Goal: Transaction & Acquisition: Purchase product/service

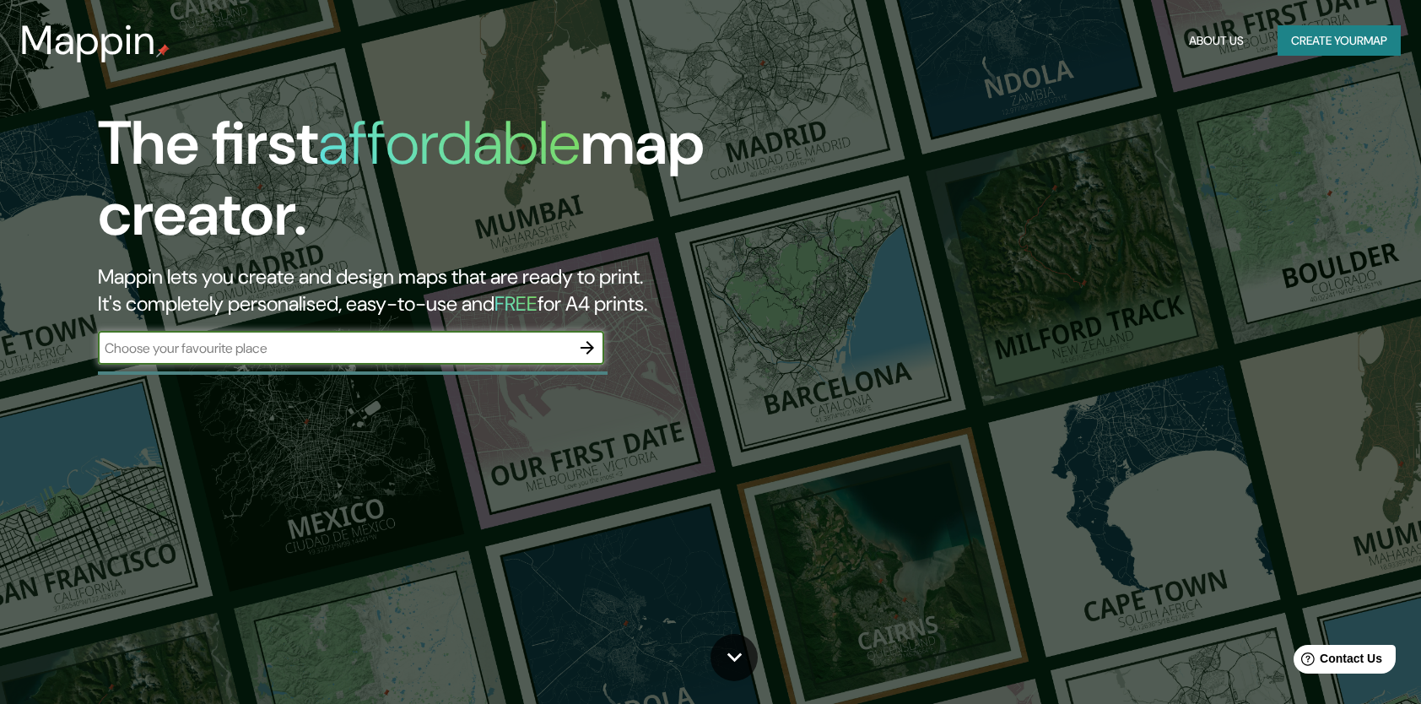
click at [356, 348] on input "text" at bounding box center [334, 347] width 473 height 19
type input "La concordia Bogota"
click at [591, 343] on icon "button" at bounding box center [587, 348] width 20 height 20
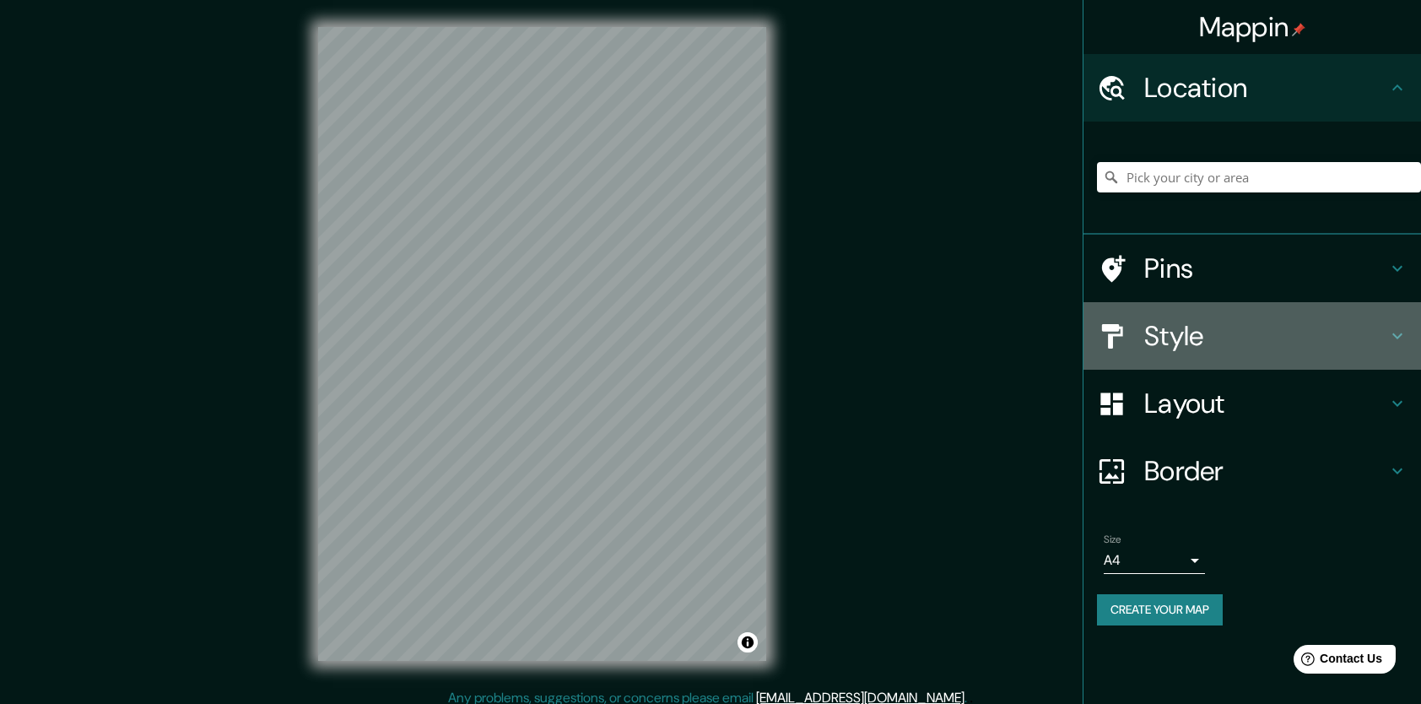
click at [1157, 324] on h4 "Style" at bounding box center [1265, 336] width 243 height 34
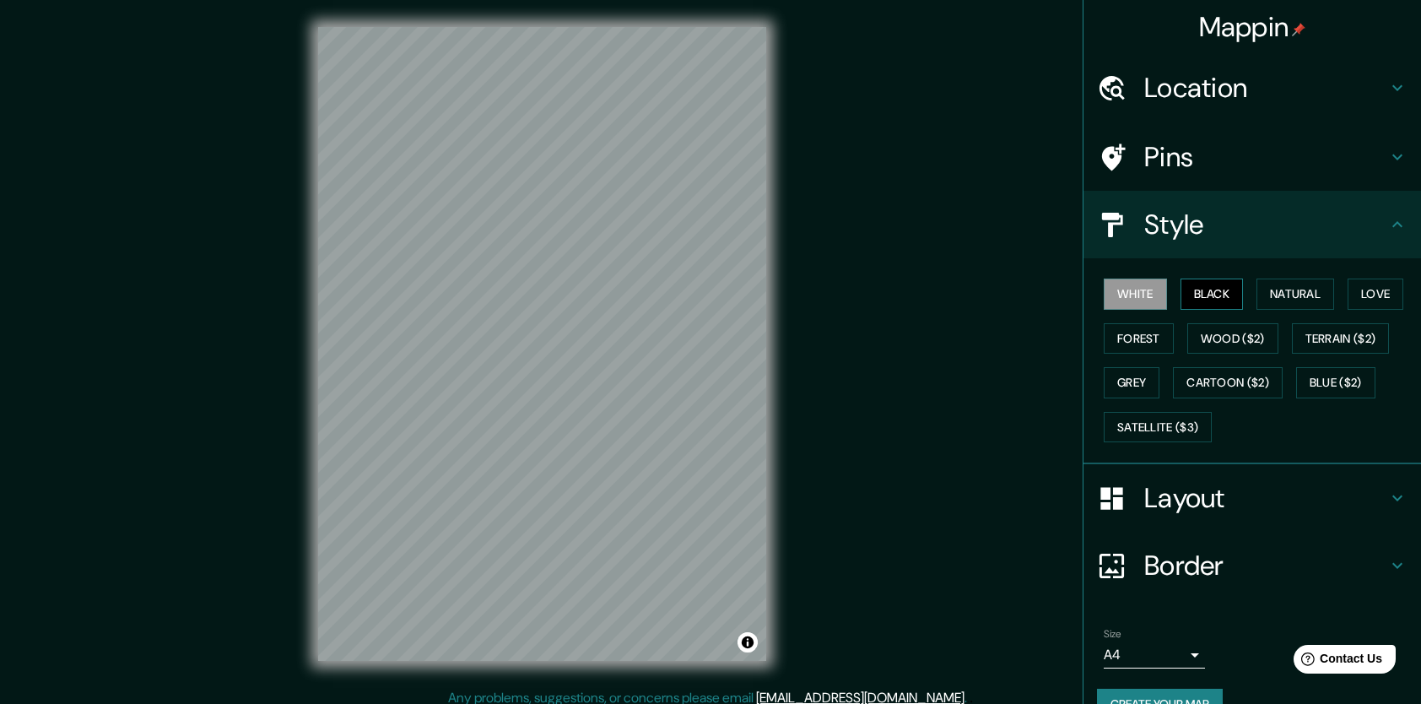
click at [1208, 289] on button "Black" at bounding box center [1212, 293] width 63 height 31
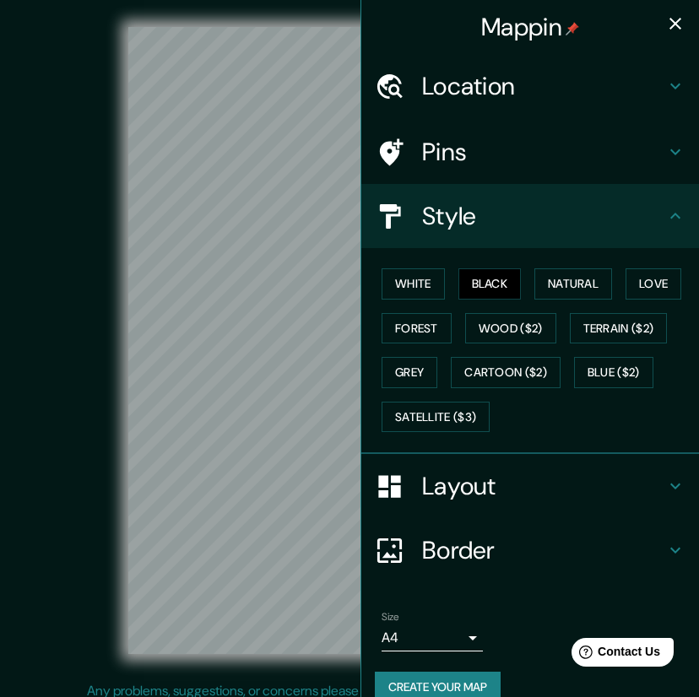
drag, startPoint x: 74, startPoint y: 222, endPoint x: 12, endPoint y: 230, distance: 62.9
click at [12, 230] on div "© Mapbox © OpenStreetMap Improve this map" at bounding box center [349, 340] width 683 height 681
click at [81, 324] on div "© Mapbox © OpenStreetMap Improve this map" at bounding box center [349, 340] width 629 height 627
click at [105, 373] on div "© Mapbox © OpenStreetMap Improve this map" at bounding box center [349, 340] width 629 height 627
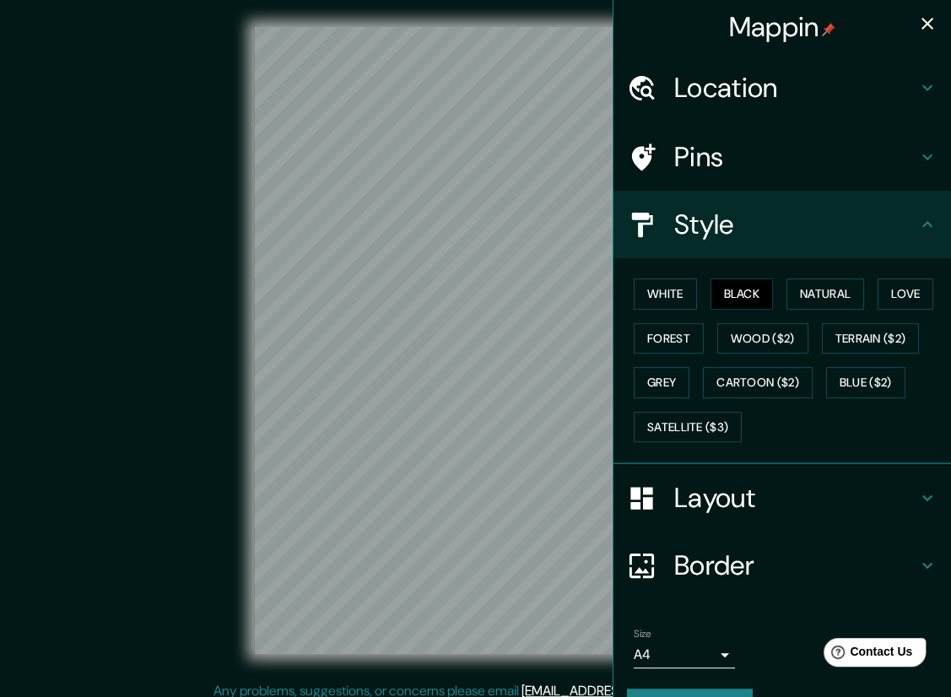
click at [736, 97] on h4 "Location" at bounding box center [795, 88] width 243 height 34
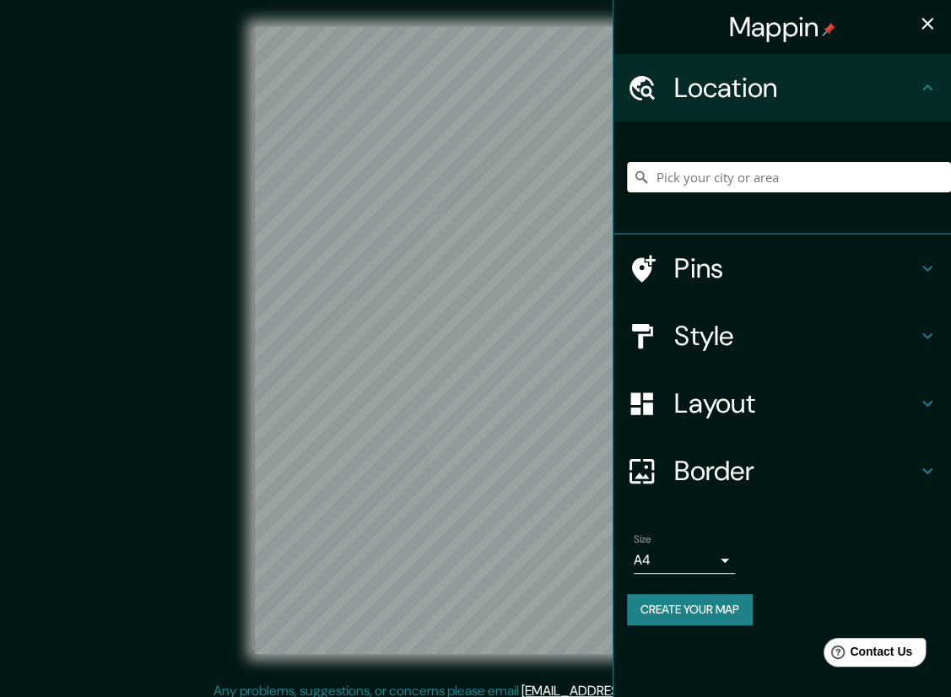
click at [732, 182] on input "Pick your city or area" at bounding box center [789, 177] width 324 height 30
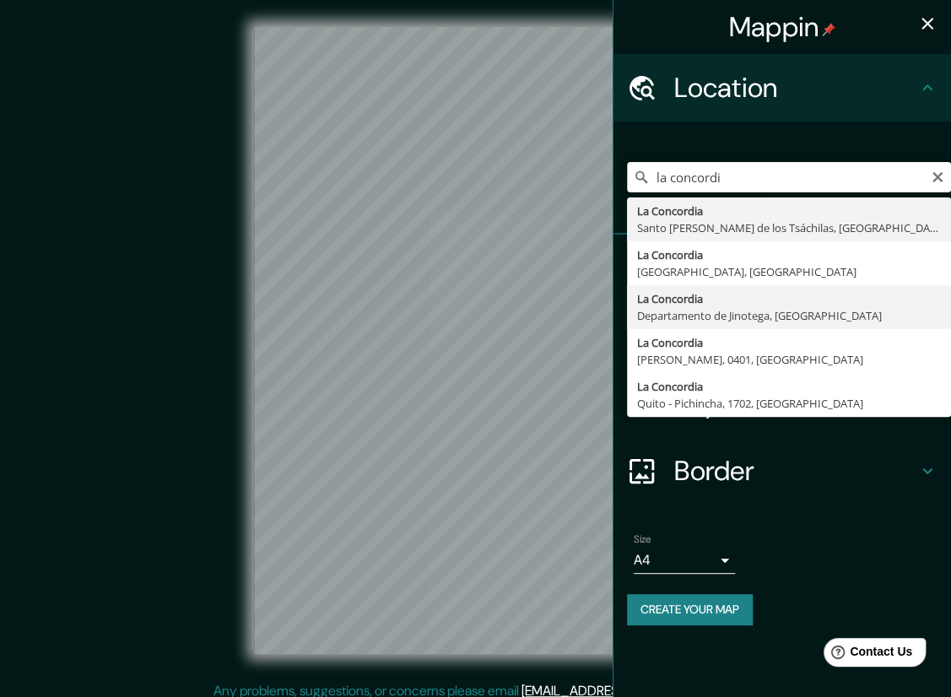
scroll to position [11, 0]
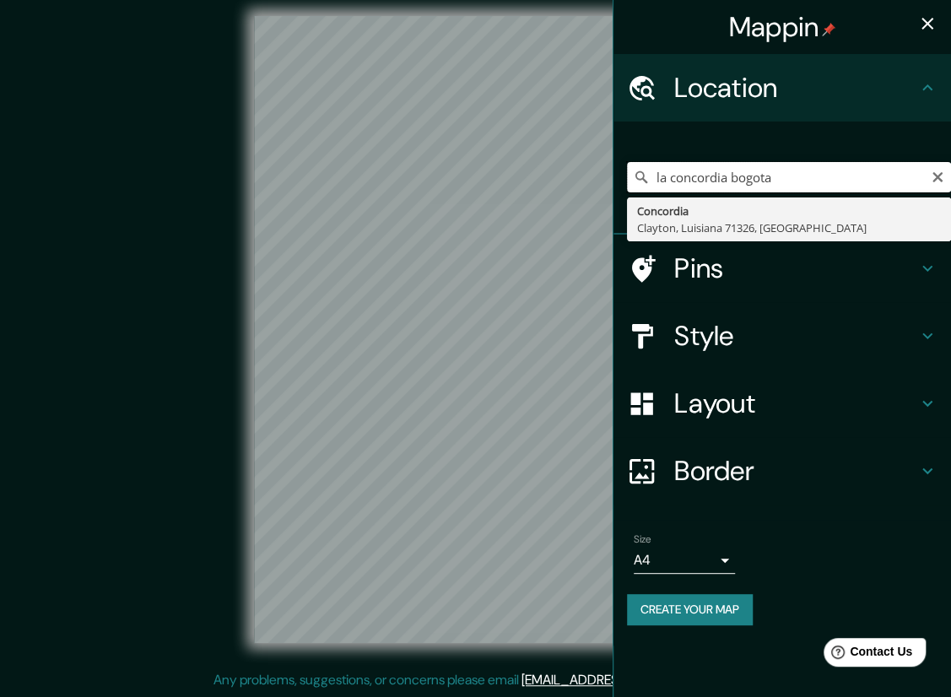
click at [728, 174] on input "la concordia bogota" at bounding box center [789, 177] width 324 height 30
type input "l"
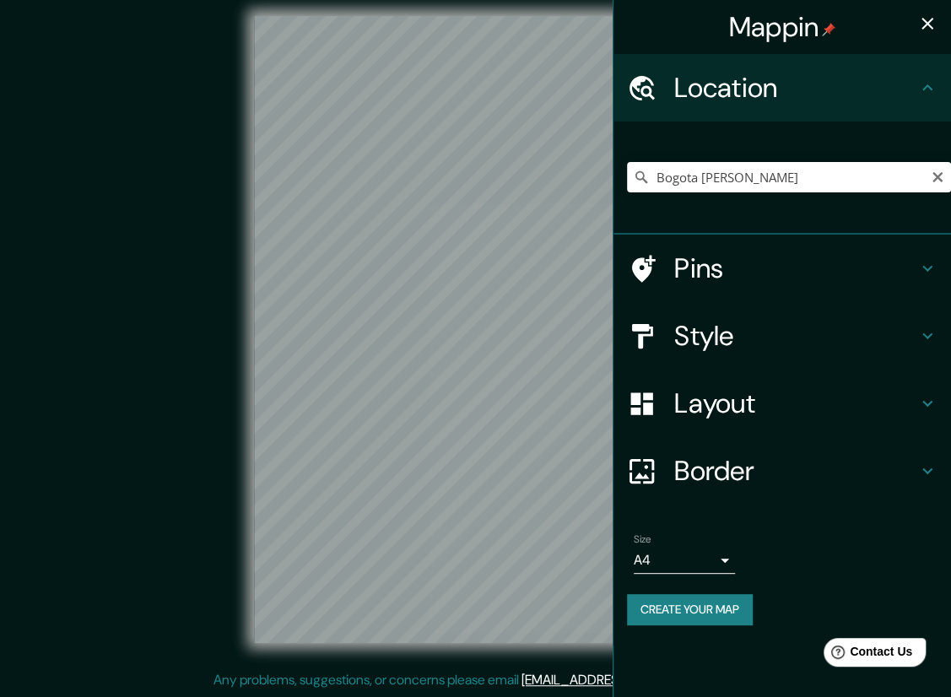
click at [861, 533] on div "Size A4 single" at bounding box center [782, 554] width 311 height 54
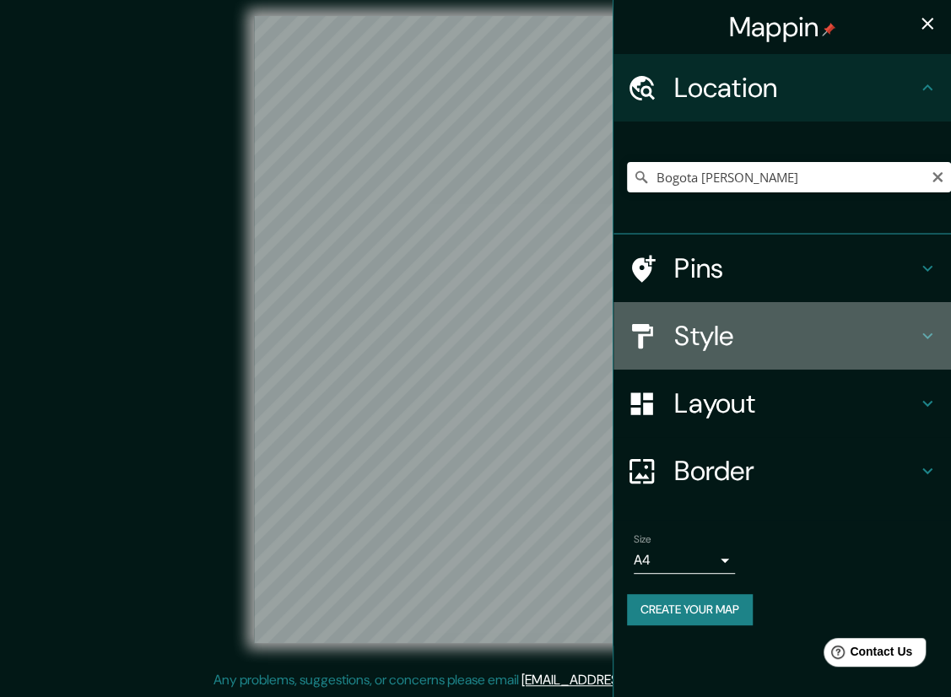
click at [827, 355] on div "Style" at bounding box center [782, 336] width 338 height 68
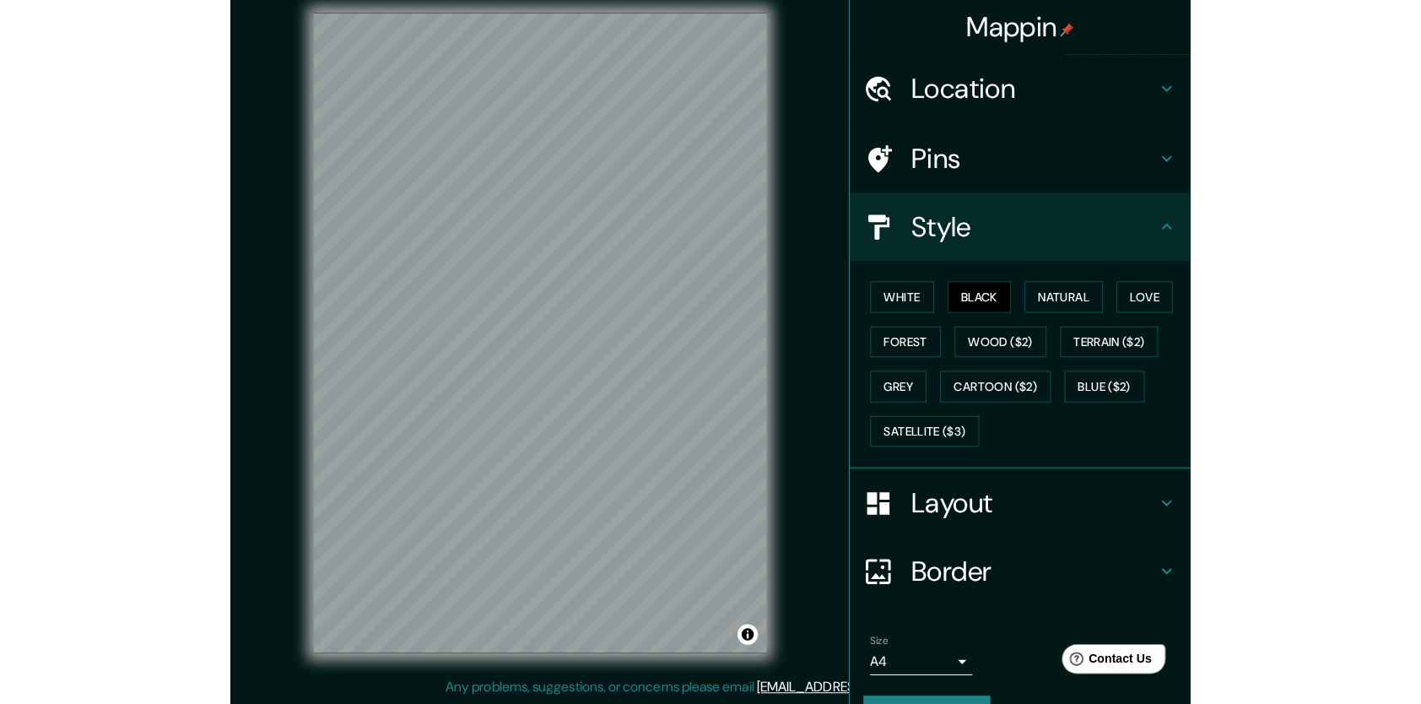
scroll to position [10, 0]
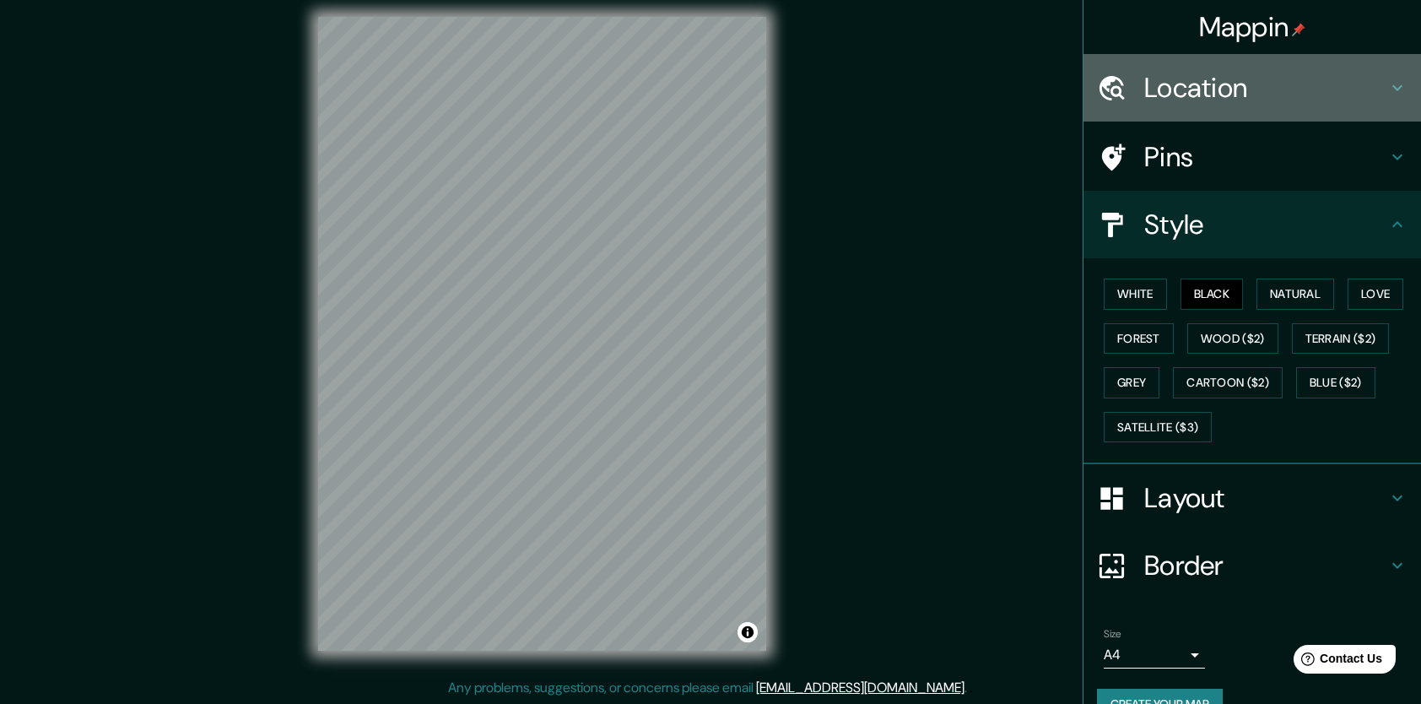
click at [1122, 74] on div at bounding box center [1120, 88] width 47 height 30
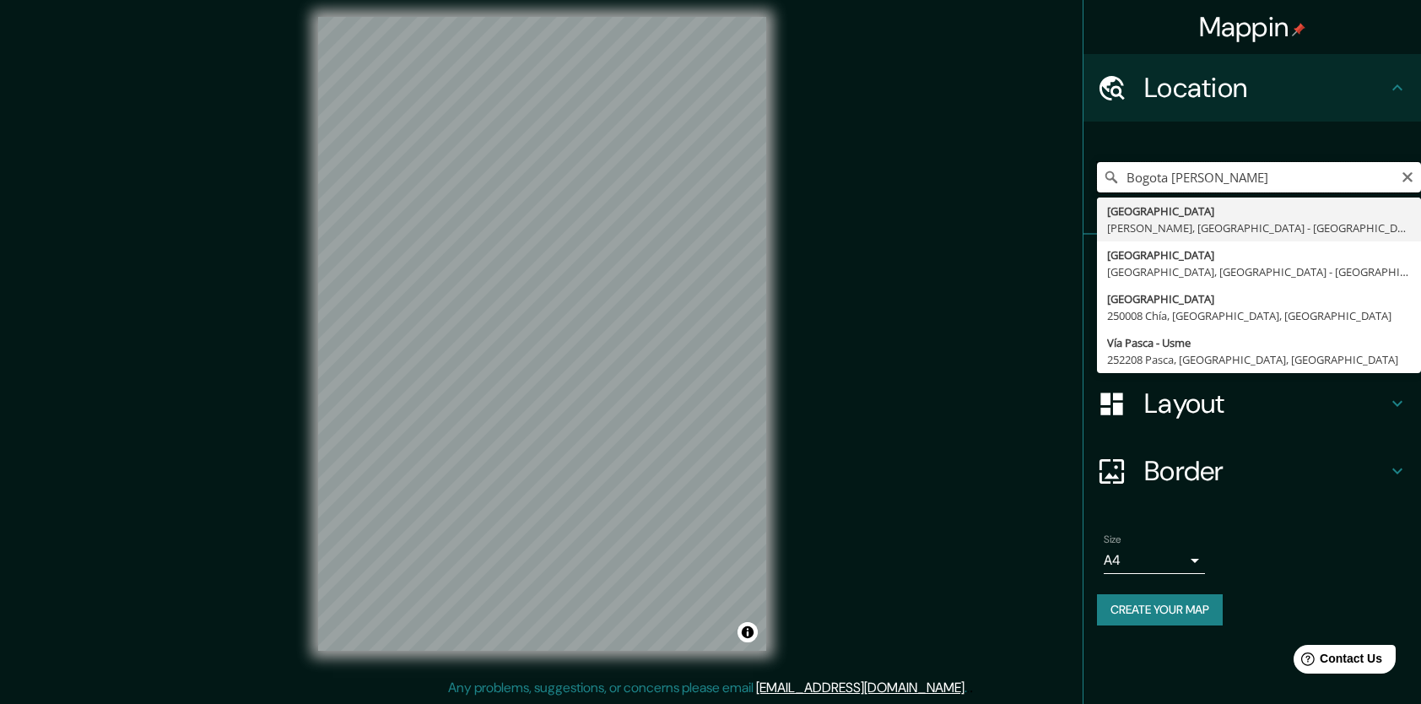
click at [1252, 179] on input "Bogota [PERSON_NAME]" at bounding box center [1259, 177] width 324 height 30
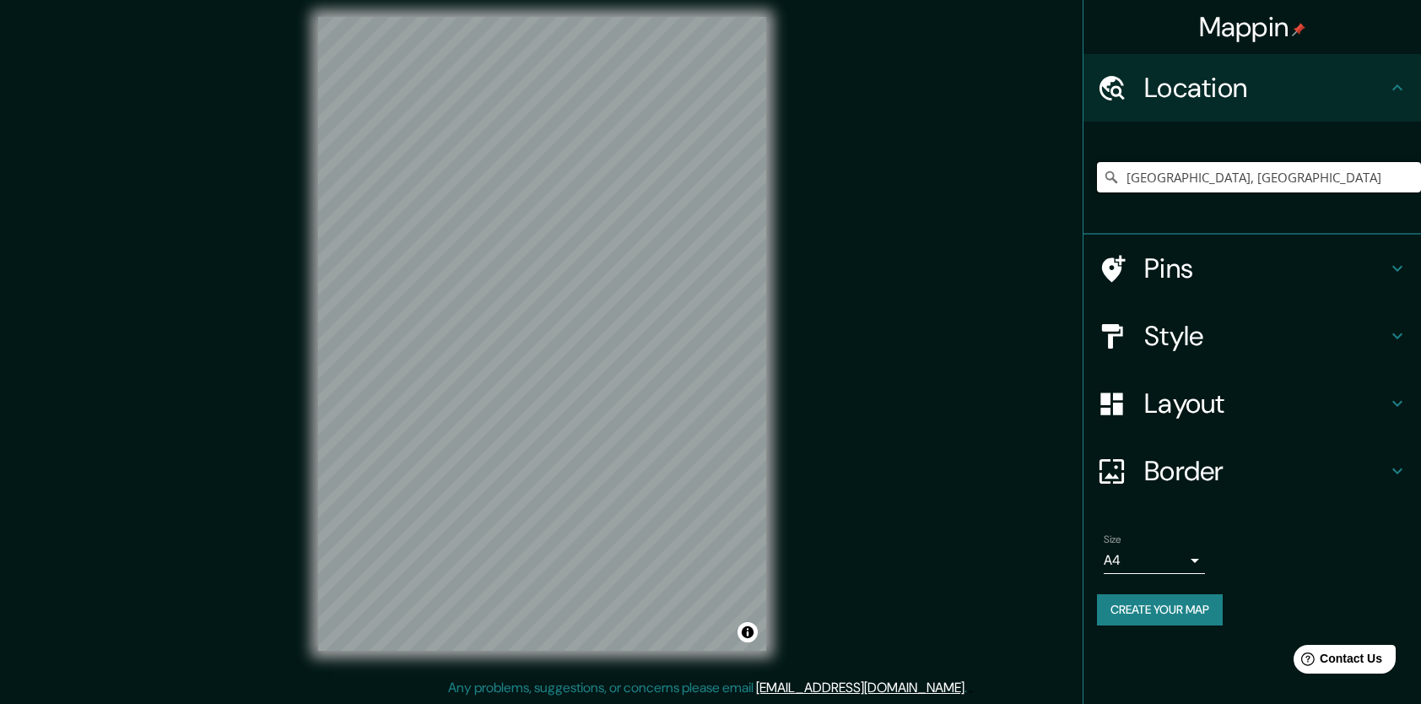
type input "[GEOGRAPHIC_DATA], [GEOGRAPHIC_DATA]"
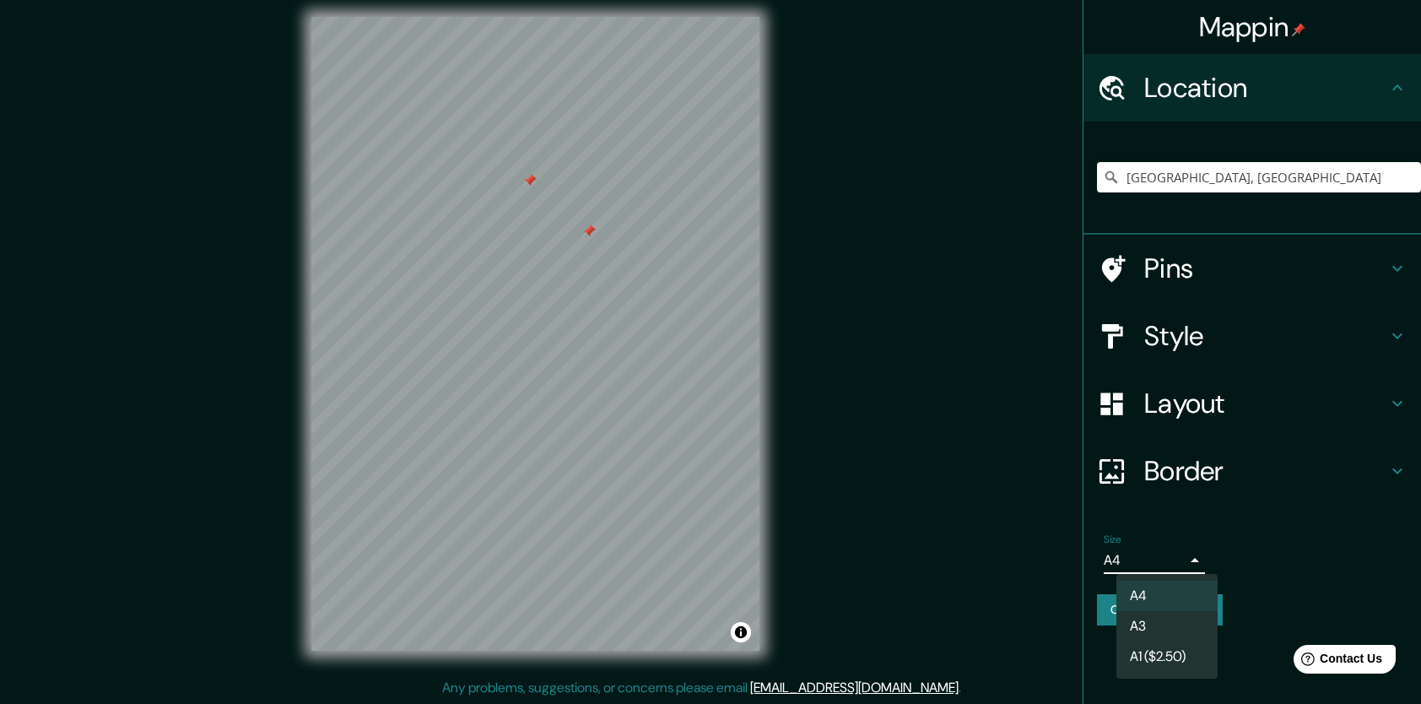
click at [1186, 569] on body "Mappin Location [GEOGRAPHIC_DATA], [GEOGRAPHIC_DATA] [GEOGRAPHIC_DATA] [GEOGRAP…" at bounding box center [710, 342] width 1421 height 704
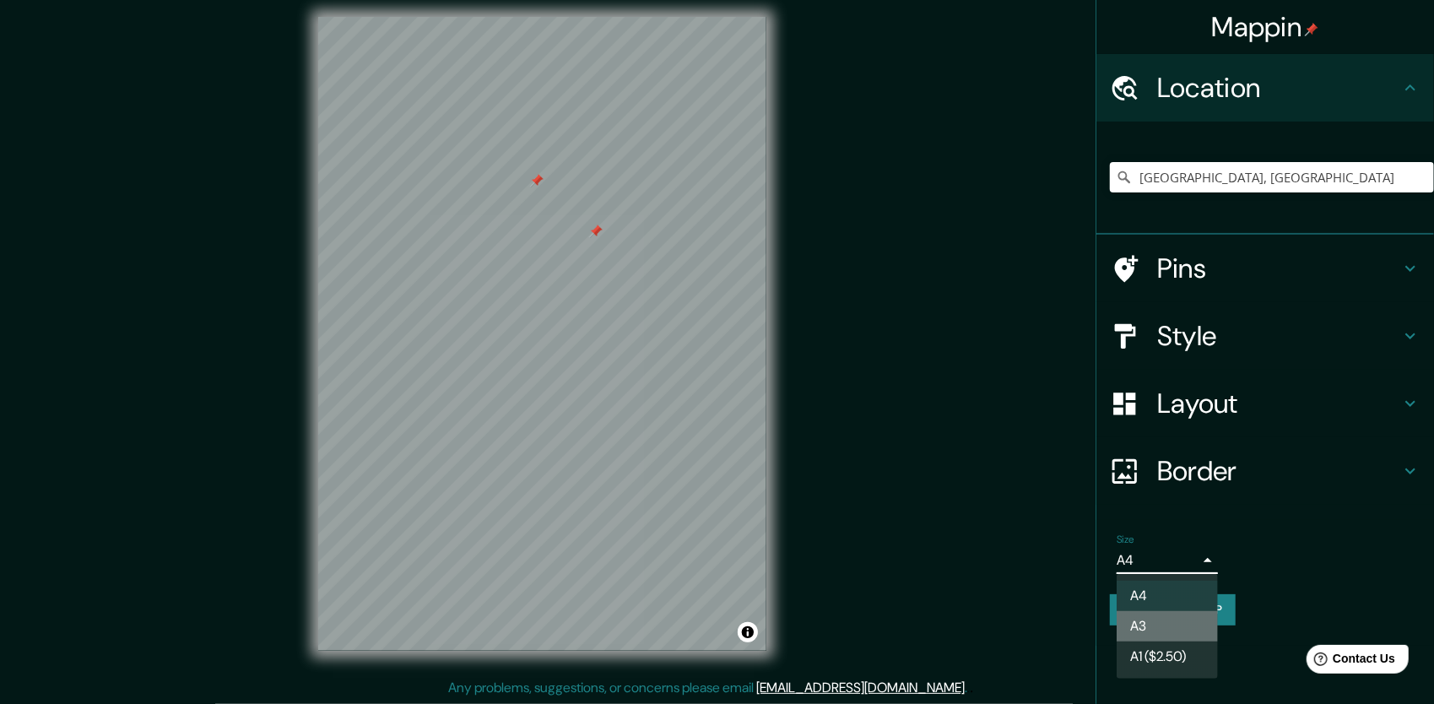
click at [1158, 623] on li "A3" at bounding box center [1166, 626] width 101 height 30
click at [1182, 565] on body "Mappin Location [GEOGRAPHIC_DATA], [GEOGRAPHIC_DATA] [GEOGRAPHIC_DATA] [GEOGRAP…" at bounding box center [717, 342] width 1434 height 704
click at [1154, 610] on li "A4" at bounding box center [1166, 596] width 101 height 30
type input "single"
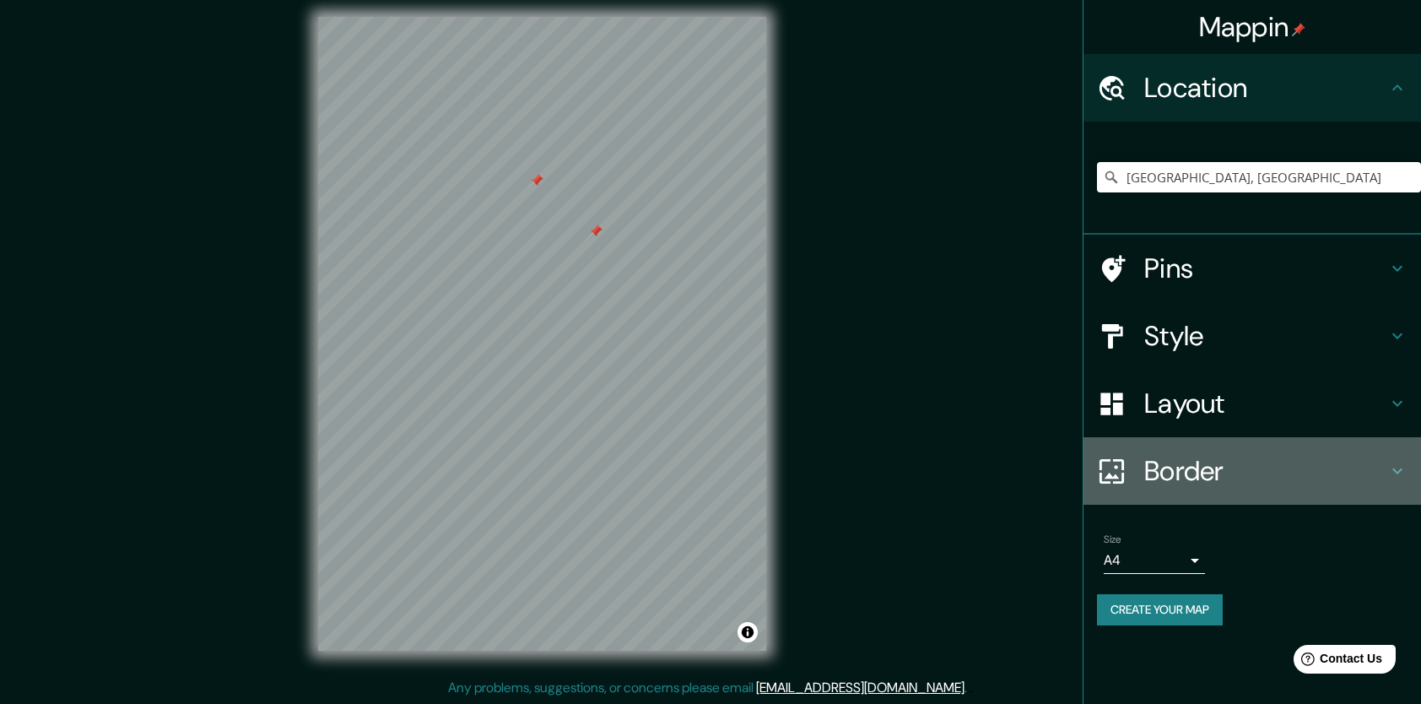
click at [1338, 454] on h4 "Border" at bounding box center [1265, 471] width 243 height 34
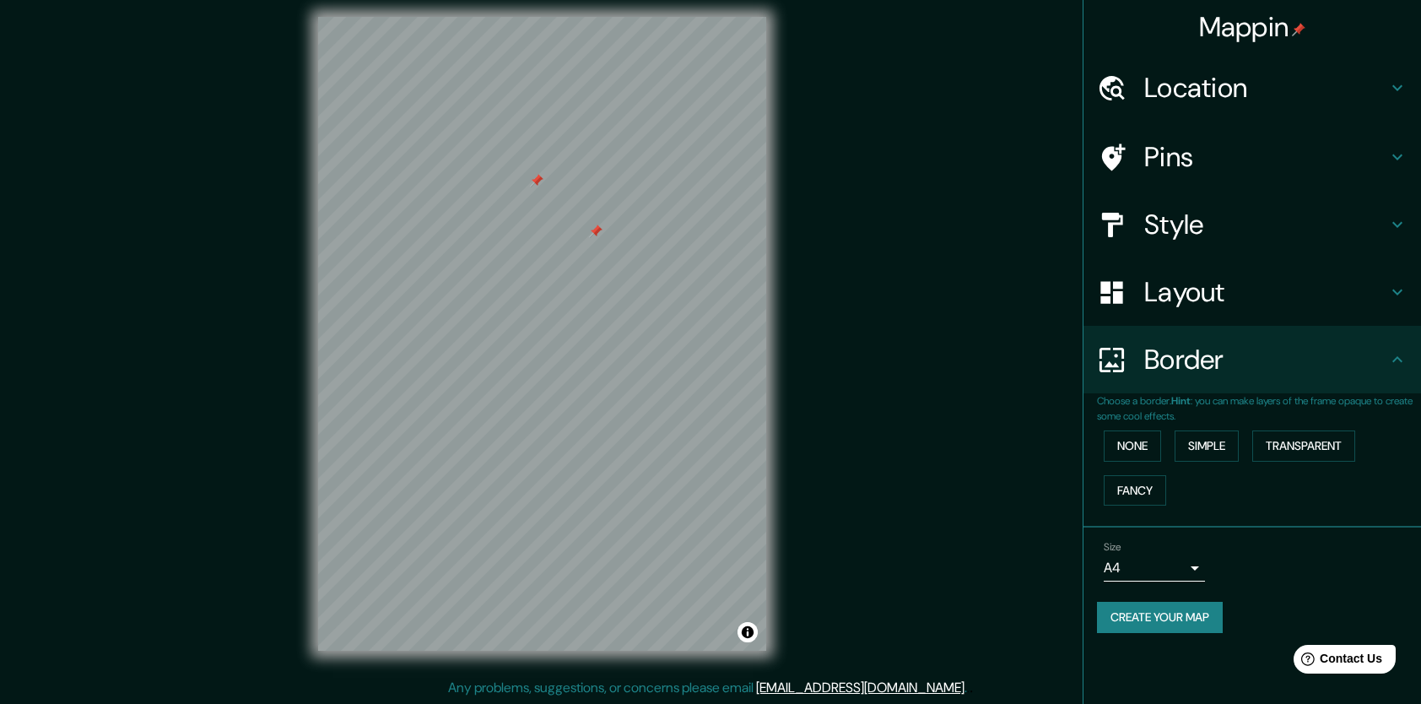
click at [1264, 552] on div "Size A4 single" at bounding box center [1252, 561] width 311 height 54
click at [1350, 277] on h4 "Layout" at bounding box center [1265, 292] width 243 height 34
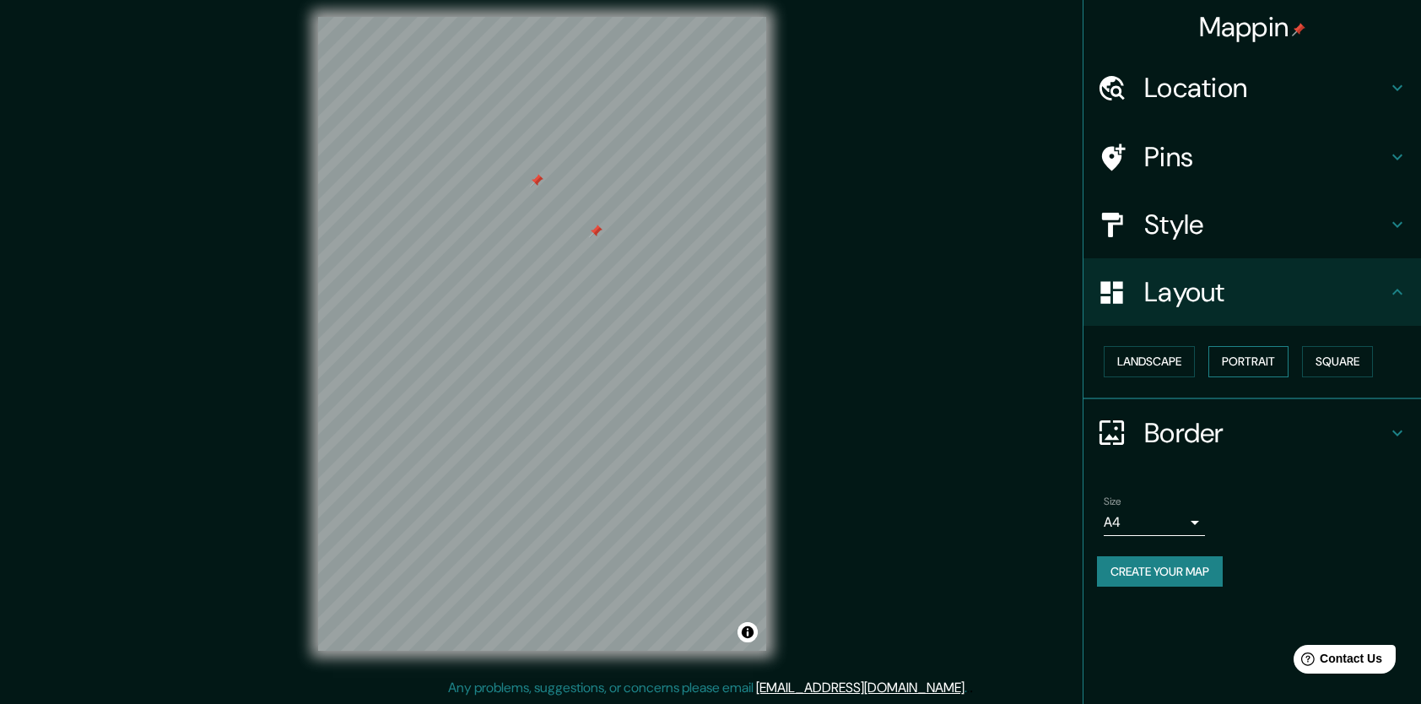
click at [1259, 366] on button "Portrait" at bounding box center [1248, 361] width 80 height 31
drag, startPoint x: 1259, startPoint y: 366, endPoint x: 1161, endPoint y: 364, distance: 97.9
click at [1161, 364] on button "Landscape" at bounding box center [1149, 361] width 91 height 31
